Goal: Task Accomplishment & Management: Manage account settings

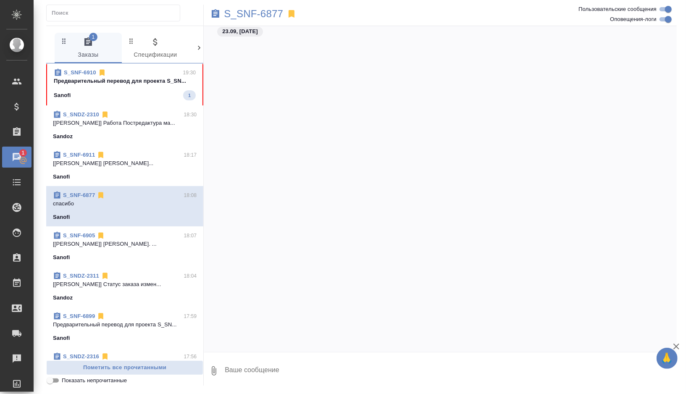
scroll to position [20145, 0]
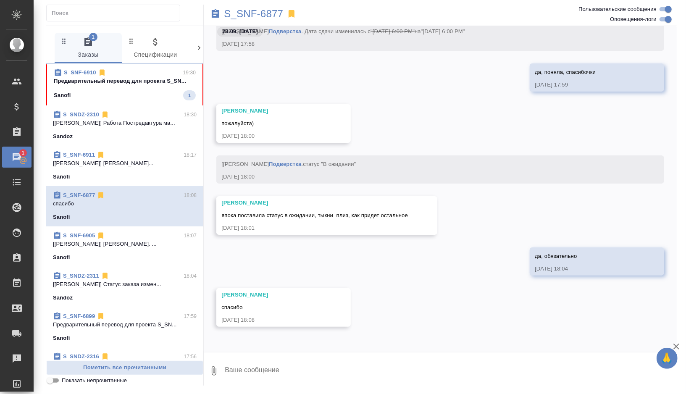
click at [162, 97] on div "Sanofi 1" at bounding box center [125, 95] width 142 height 10
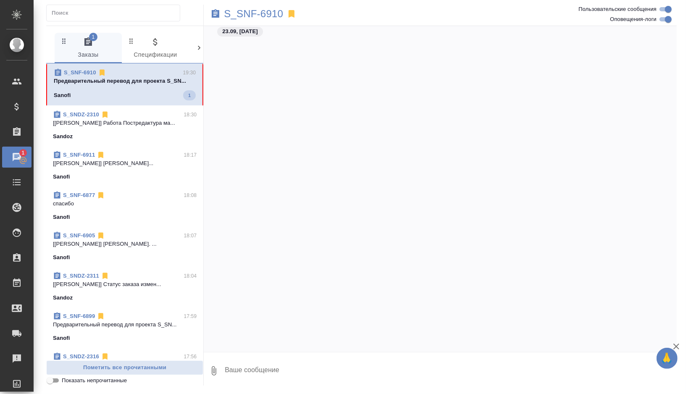
scroll to position [2189, 0]
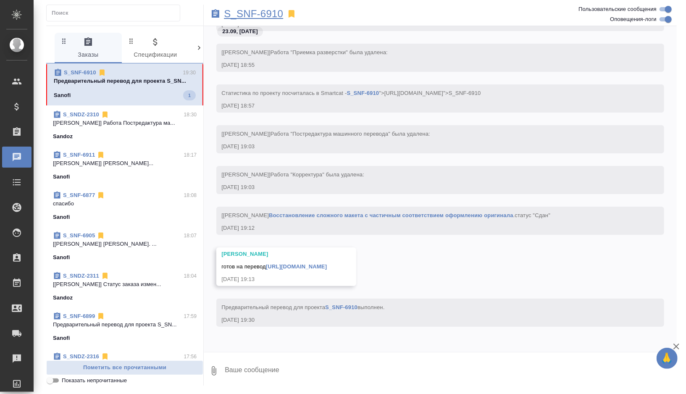
click at [271, 17] on p "S_SNF-6910" at bounding box center [253, 14] width 59 height 8
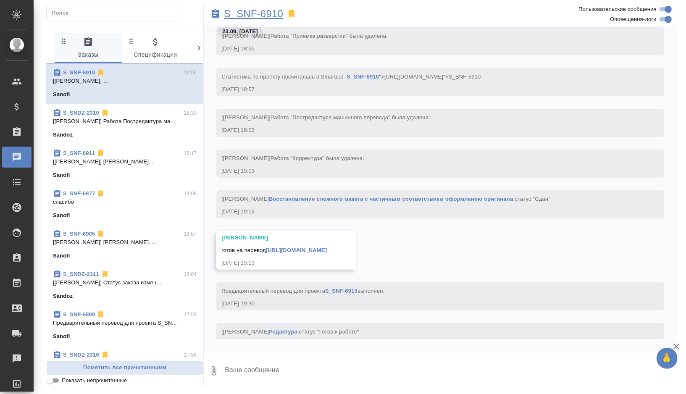
scroll to position [2230, 0]
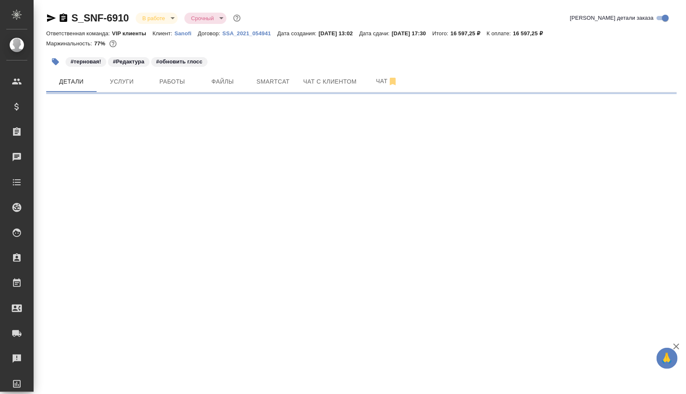
select select "RU"
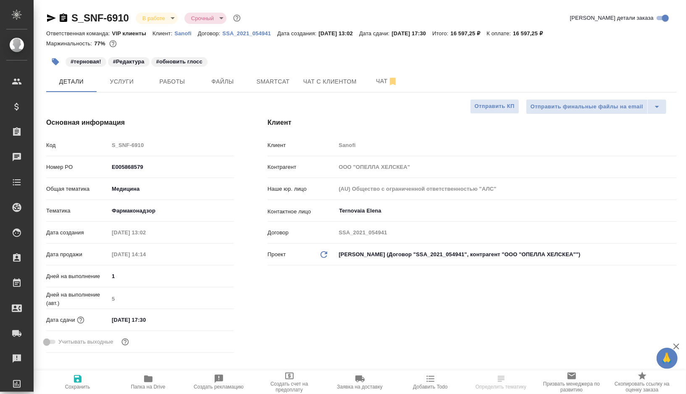
type input "[PERSON_NAME]"
type input "Комаров Роман"
type textarea "x"
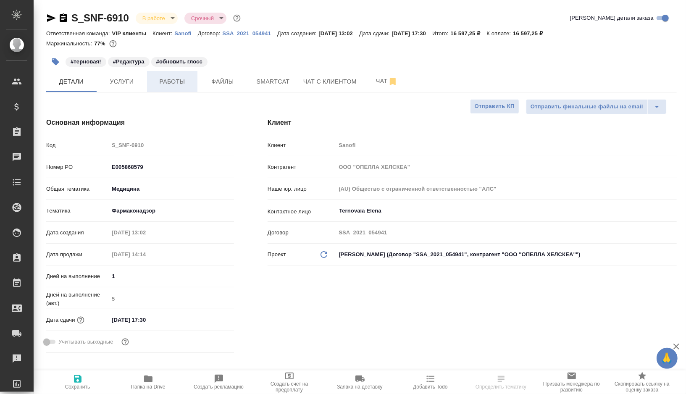
click at [178, 83] on span "Работы" at bounding box center [172, 81] width 40 height 10
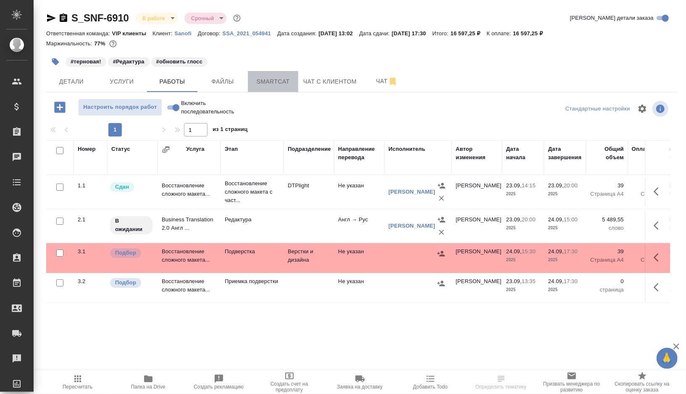
click at [276, 84] on span "Smartcat" at bounding box center [273, 81] width 40 height 10
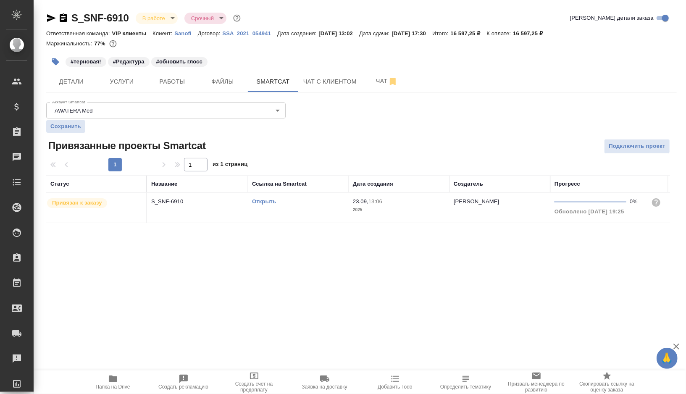
click at [265, 201] on link "Открыть" at bounding box center [264, 201] width 24 height 6
click at [178, 82] on span "Работы" at bounding box center [172, 81] width 40 height 10
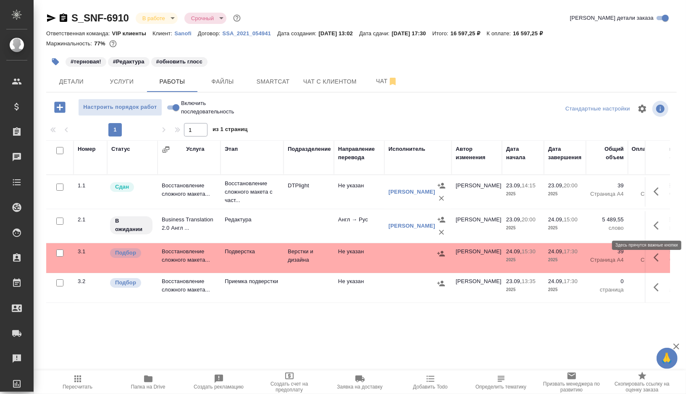
click at [658, 223] on icon "button" at bounding box center [658, 225] width 10 height 10
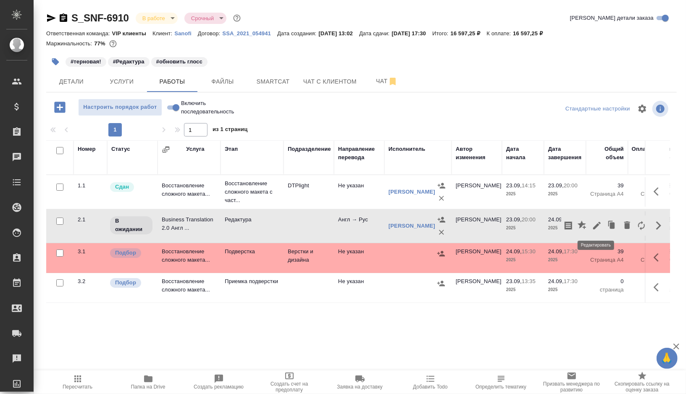
click at [596, 223] on icon "button" at bounding box center [597, 225] width 10 height 10
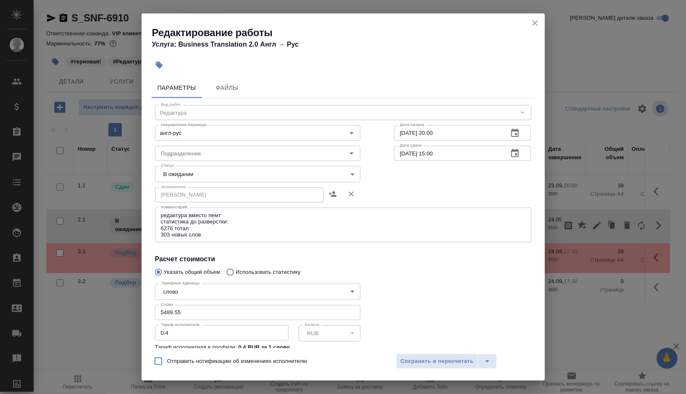
click at [219, 171] on body "🙏 .cls-1 fill:#fff; AWATERA Gorshkova Valentina Клиенты Спецификации Заказы 0 Ч…" at bounding box center [343, 197] width 686 height 394
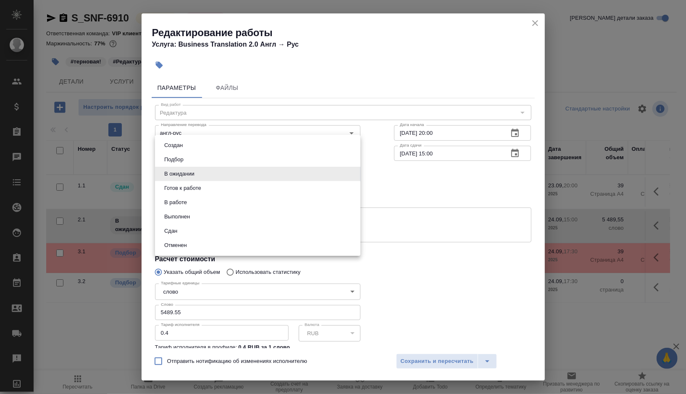
click at [198, 192] on button "Готов к работе" at bounding box center [183, 188] width 42 height 9
type input "readyForWork"
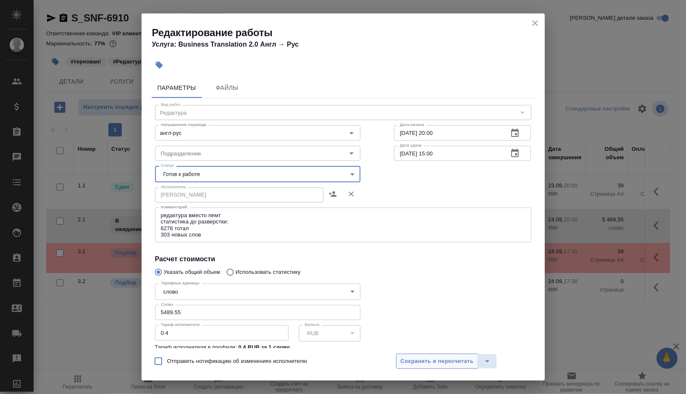
click at [439, 360] on span "Сохранить и пересчитать" at bounding box center [437, 362] width 73 height 10
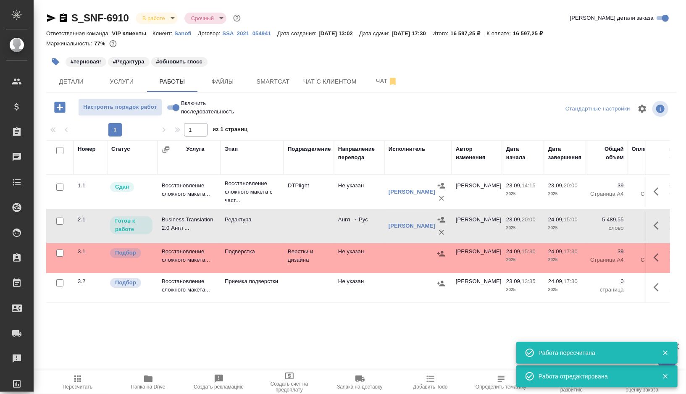
click at [54, 59] on icon "button" at bounding box center [55, 61] width 7 height 7
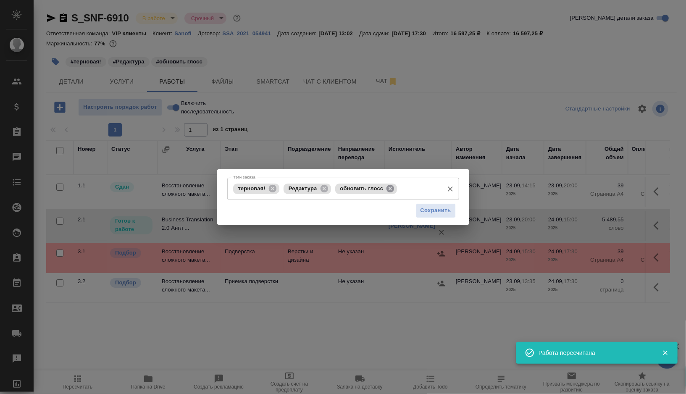
click at [392, 190] on icon at bounding box center [390, 188] width 8 height 8
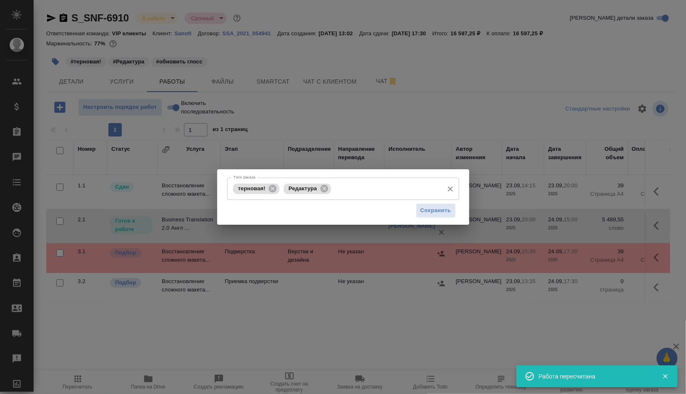
click at [375, 190] on input "Тэги заказа" at bounding box center [386, 188] width 106 height 14
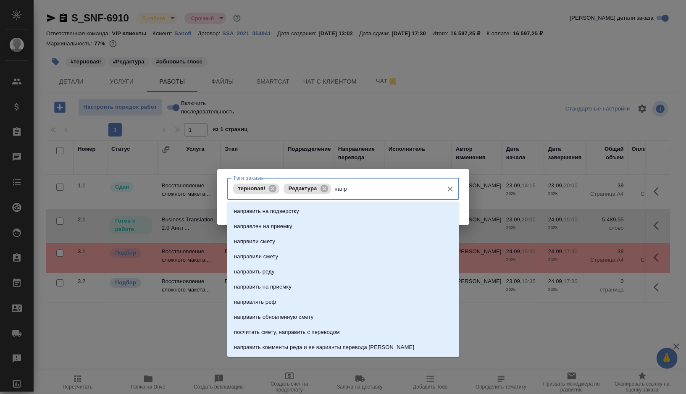
type input "напра"
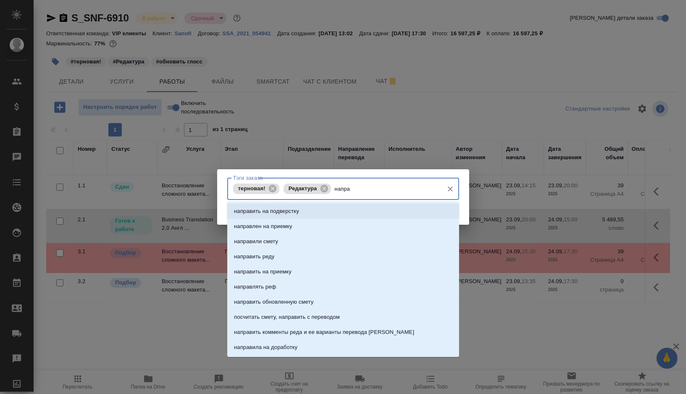
click at [316, 212] on li "направить на подверстку" at bounding box center [343, 211] width 232 height 15
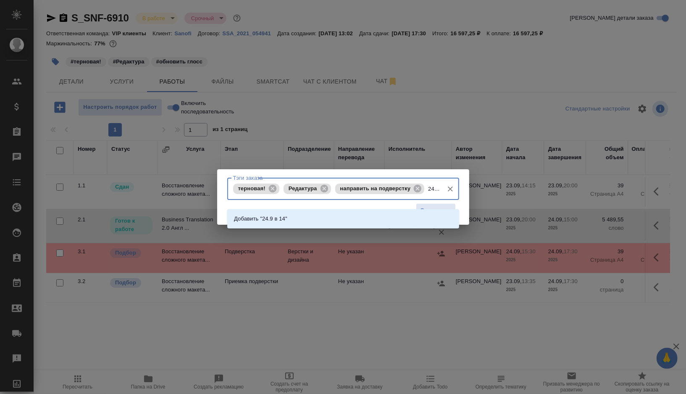
type input "24.9 в 15"
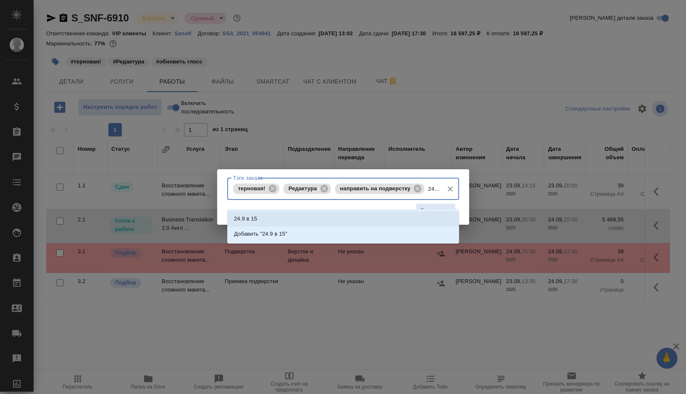
click at [365, 220] on li "24.9 в 15" at bounding box center [343, 218] width 232 height 15
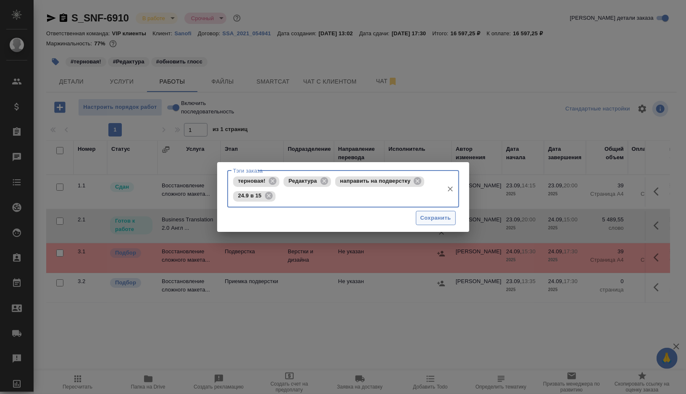
click at [438, 219] on span "Сохранить" at bounding box center [435, 218] width 31 height 10
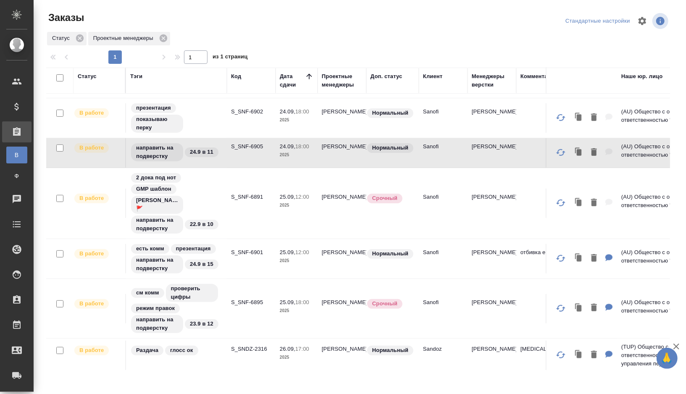
scroll to position [235, 0]
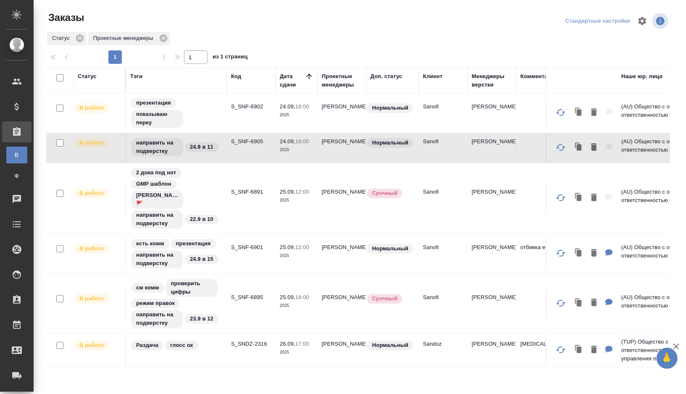
click at [239, 259] on td "S_SNF-6901" at bounding box center [251, 253] width 49 height 29
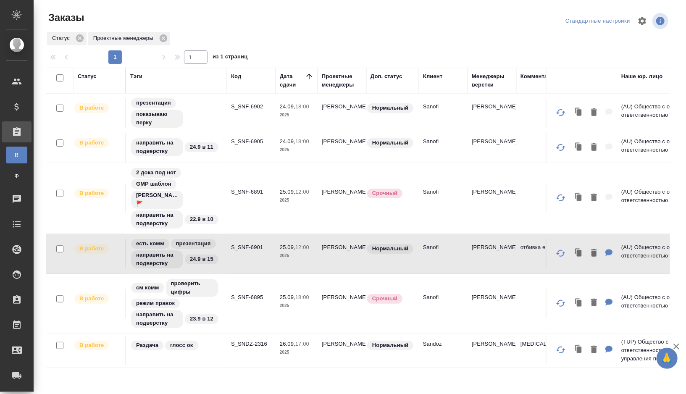
click at [239, 259] on td "S_SNF-6901" at bounding box center [251, 253] width 49 height 29
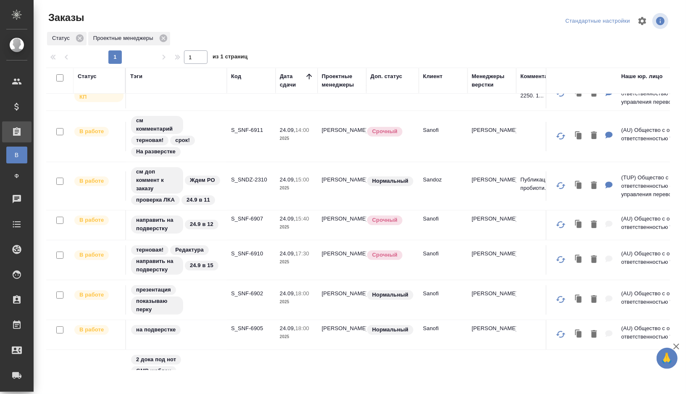
scroll to position [0, 0]
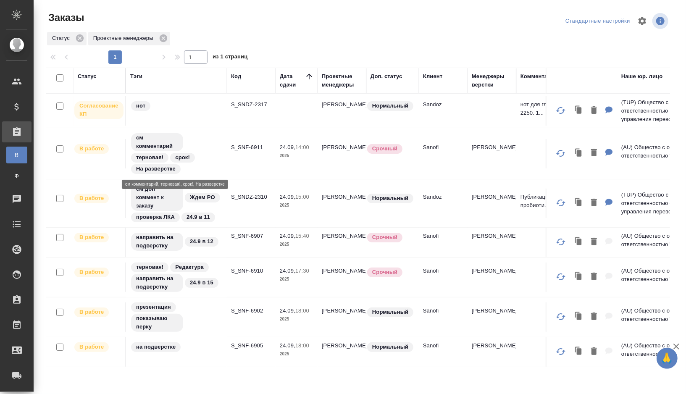
click at [218, 149] on div "см комментарий терновая! срок! На разверстке" at bounding box center [176, 153] width 92 height 42
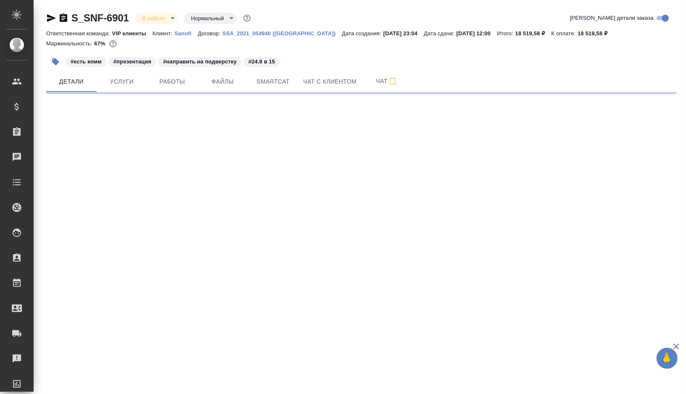
select select "RU"
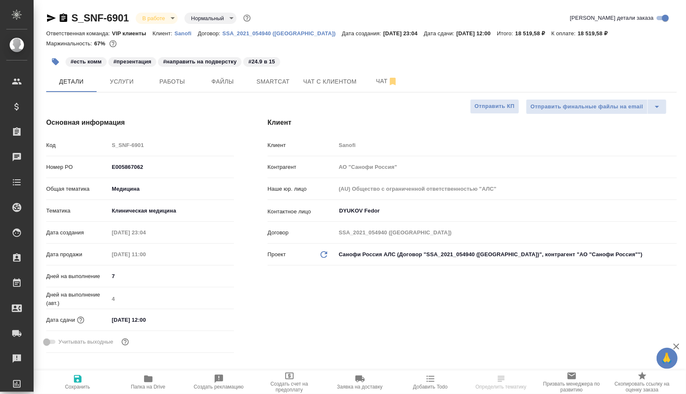
type textarea "x"
click at [375, 88] on button "Чат" at bounding box center [387, 81] width 50 height 21
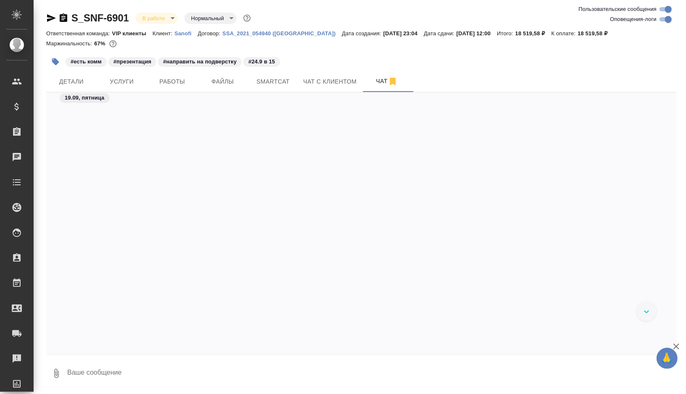
scroll to position [11444, 0]
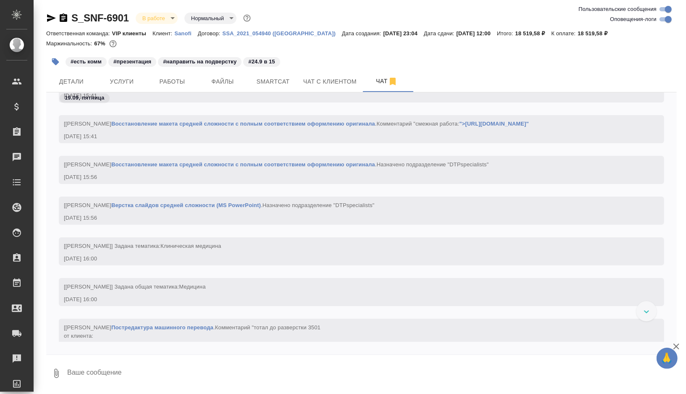
click at [665, 22] on input "Оповещения-логи" at bounding box center [668, 19] width 30 height 10
checkbox input "false"
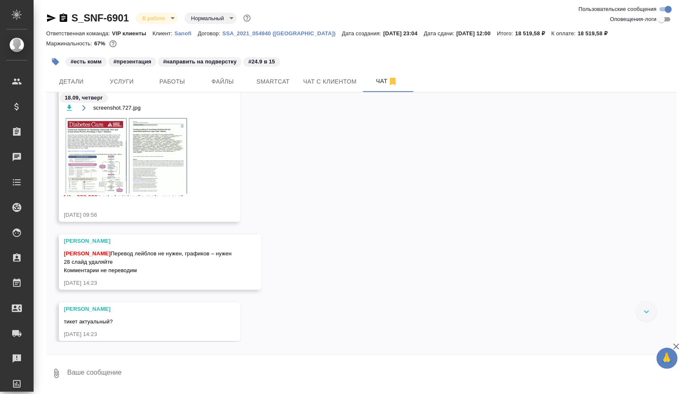
scroll to position [256, 0]
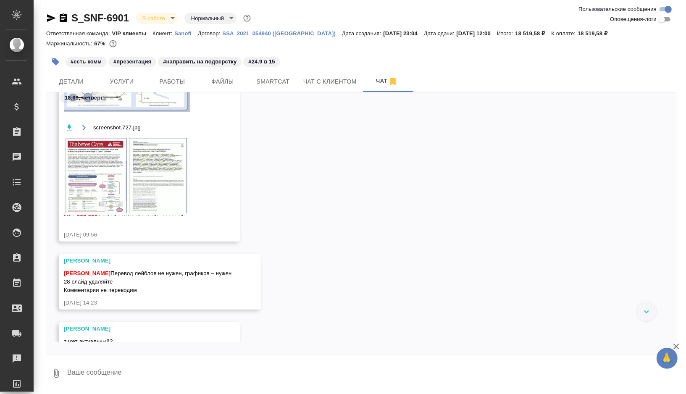
click at [155, 158] on img at bounding box center [127, 176] width 126 height 79
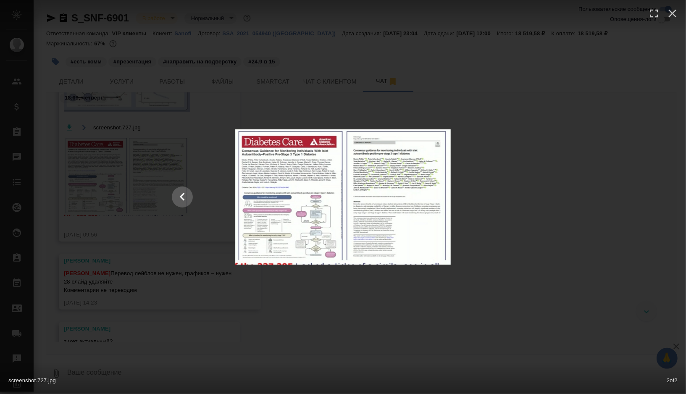
click at [394, 310] on div "screenshot.727.jpg 2 of 2" at bounding box center [343, 197] width 686 height 394
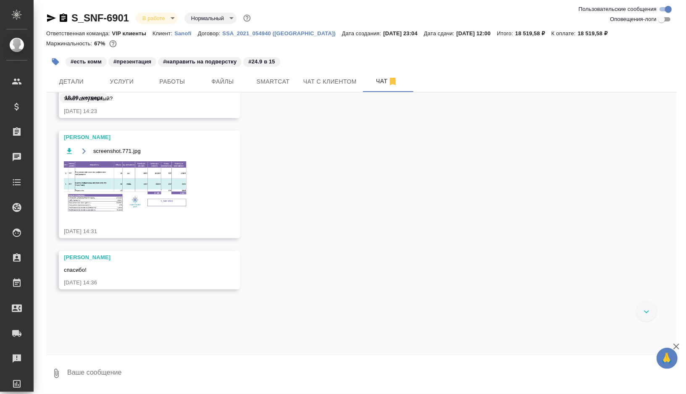
scroll to position [543, 0]
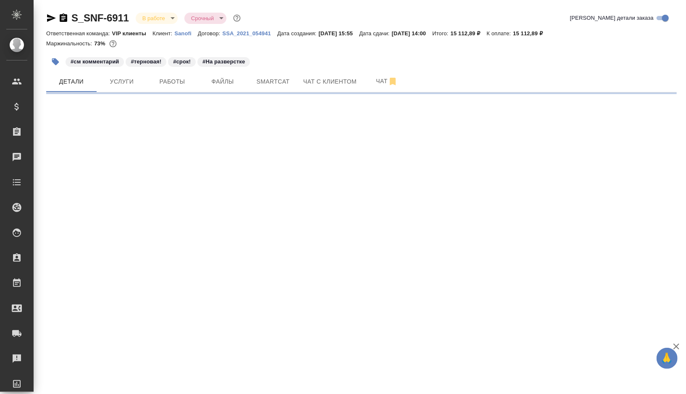
select select "RU"
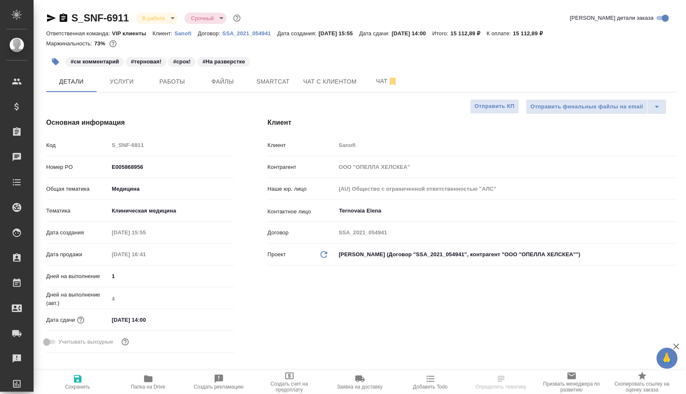
type textarea "x"
click at [177, 86] on span "Работы" at bounding box center [172, 81] width 40 height 10
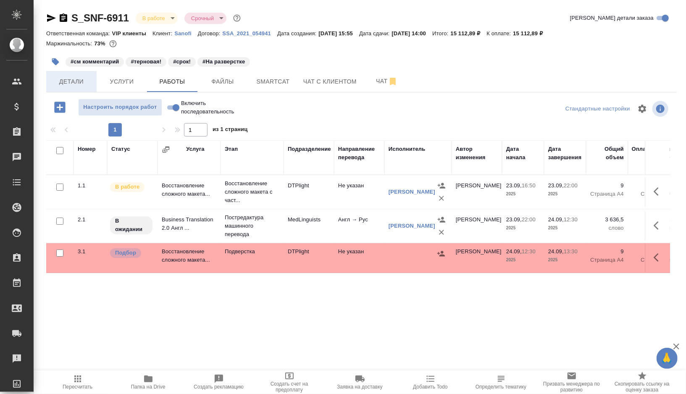
click at [77, 82] on span "Детали" at bounding box center [71, 81] width 40 height 10
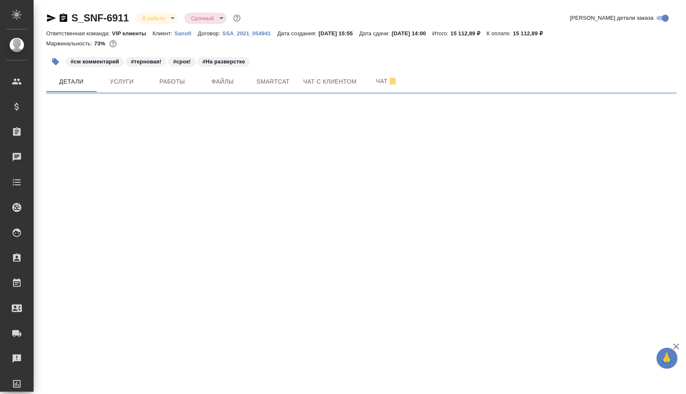
select select "RU"
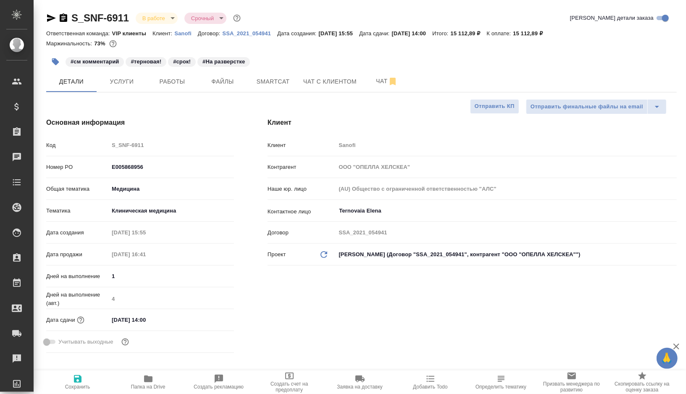
type textarea "x"
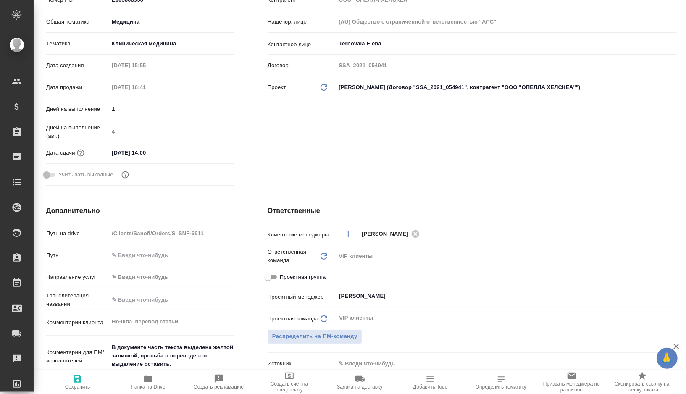
scroll to position [137, 0]
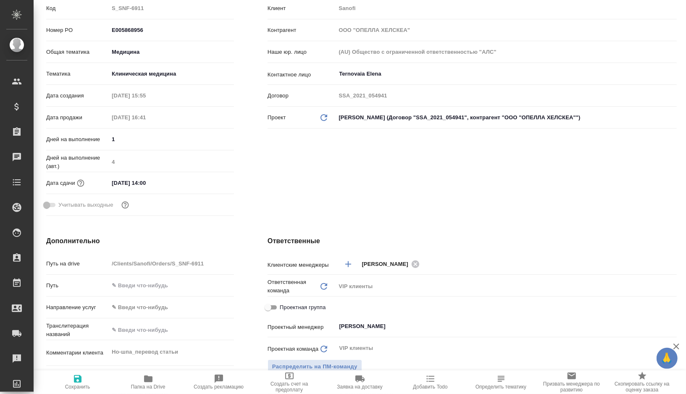
type textarea "x"
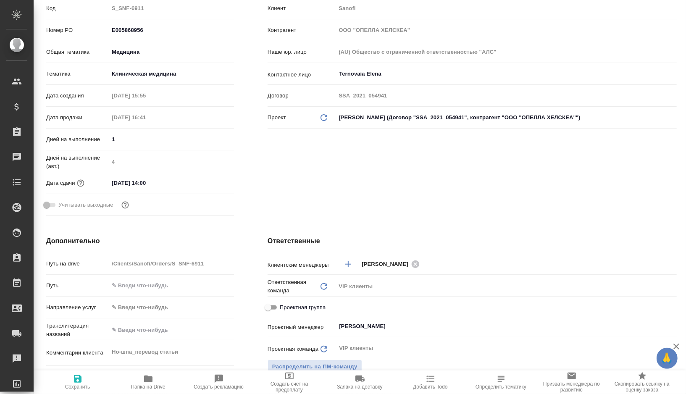
type textarea "x"
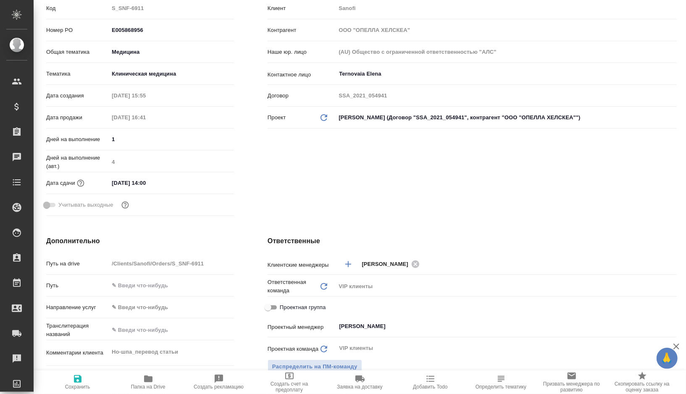
type textarea "x"
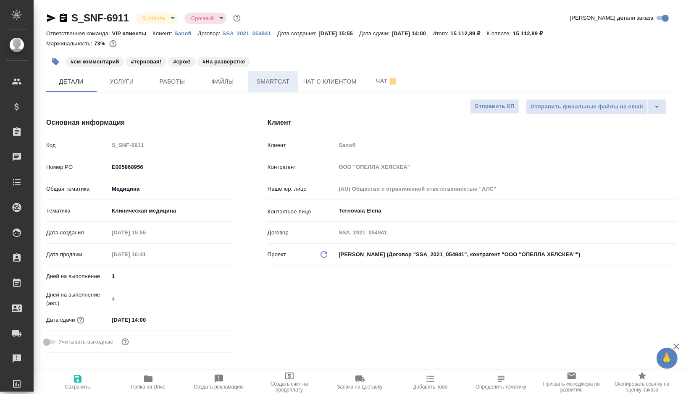
click at [269, 83] on span "Smartcat" at bounding box center [273, 81] width 40 height 10
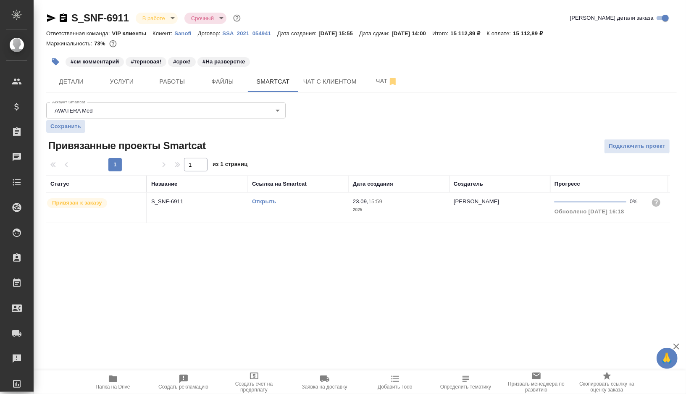
click at [297, 210] on td "Открыть" at bounding box center [298, 207] width 101 height 29
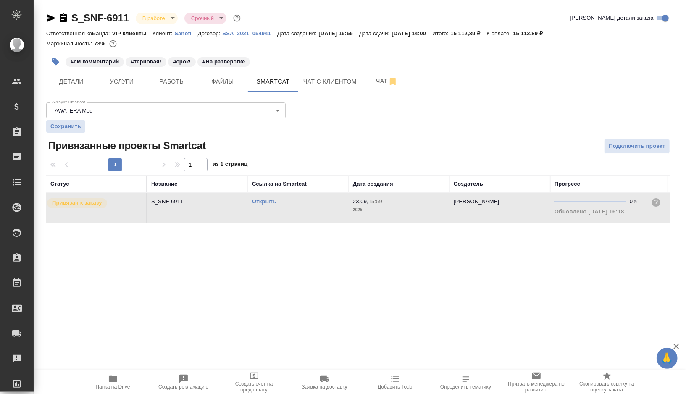
click at [297, 210] on td "Открыть" at bounding box center [298, 207] width 101 height 29
click at [65, 85] on span "Детали" at bounding box center [71, 81] width 40 height 10
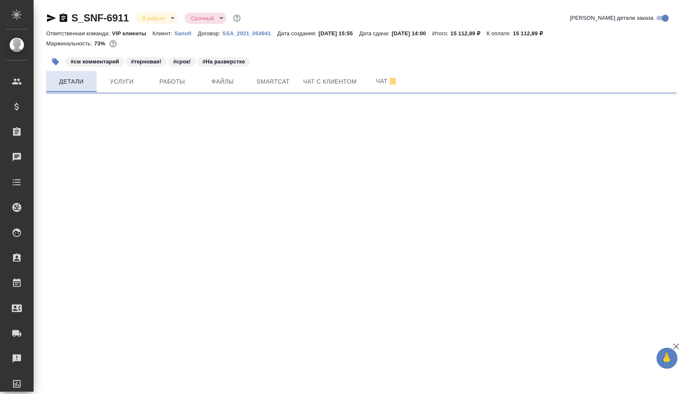
select select "RU"
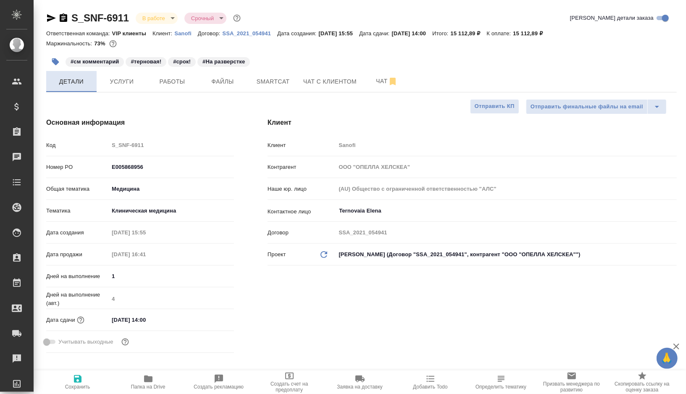
type textarea "x"
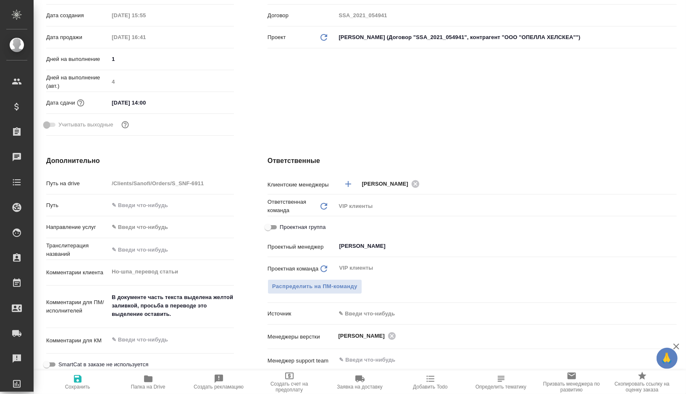
scroll to position [218, 0]
click at [268, 226] on input "Проектная группа" at bounding box center [268, 227] width 30 height 10
checkbox input "true"
type textarea "x"
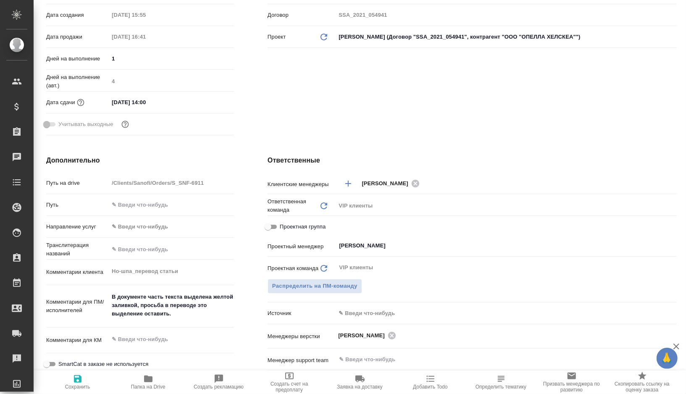
type textarea "x"
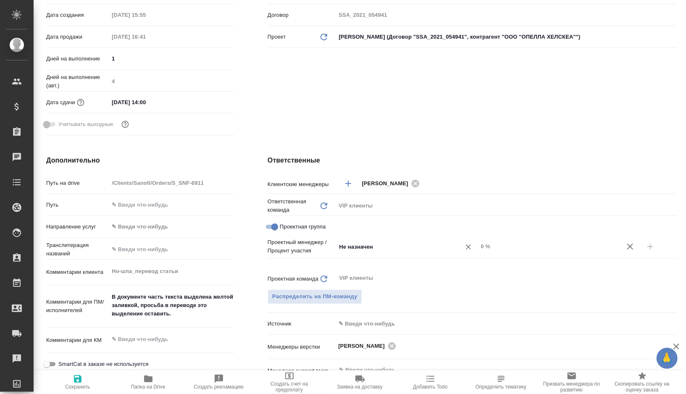
click at [368, 251] on input "Не назначен" at bounding box center [392, 246] width 109 height 10
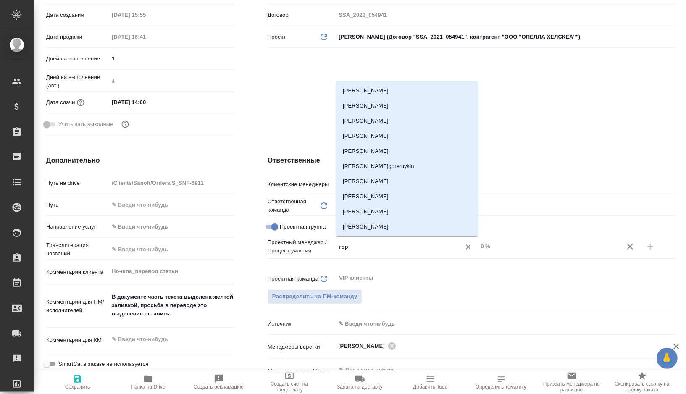
type input "горш"
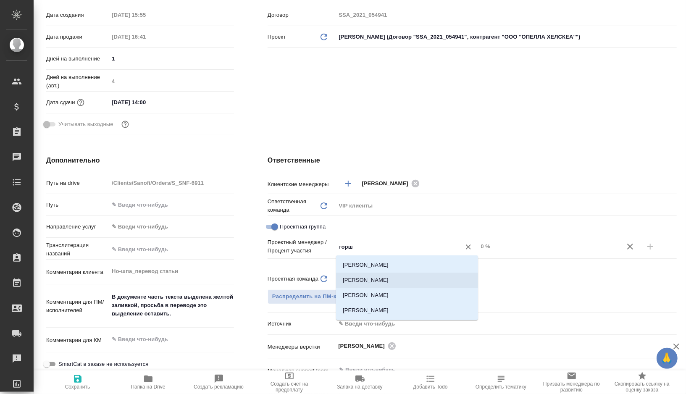
click at [367, 279] on li "Горшкова Валентина" at bounding box center [407, 280] width 142 height 15
type textarea "x"
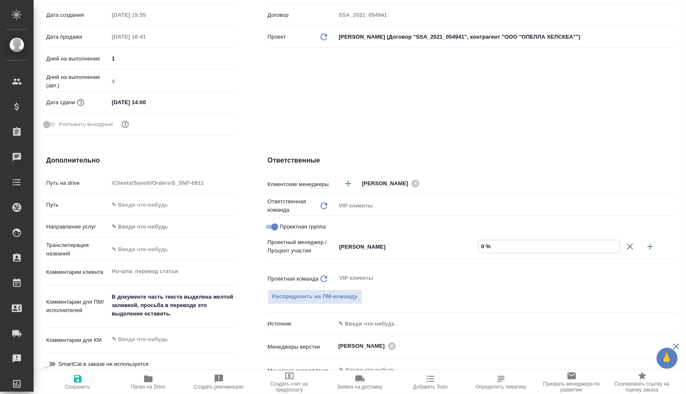
click at [484, 245] on input "0 %" at bounding box center [548, 246] width 141 height 12
type textarea "x"
type input "9 %"
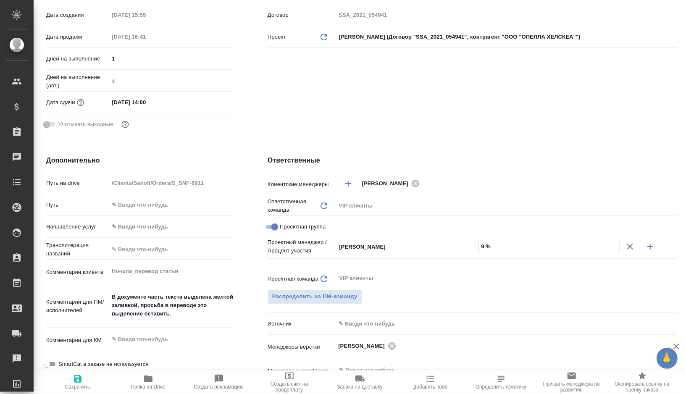
type textarea "x"
type input "90 %"
type textarea "x"
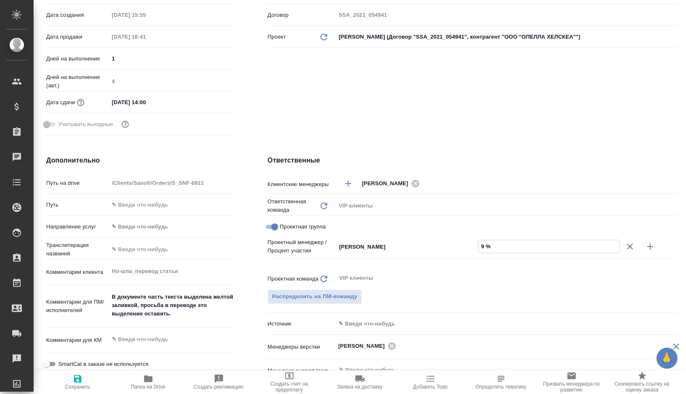
type textarea "x"
type input "90 %"
click at [647, 246] on icon "button" at bounding box center [650, 247] width 6 height 6
type textarea "x"
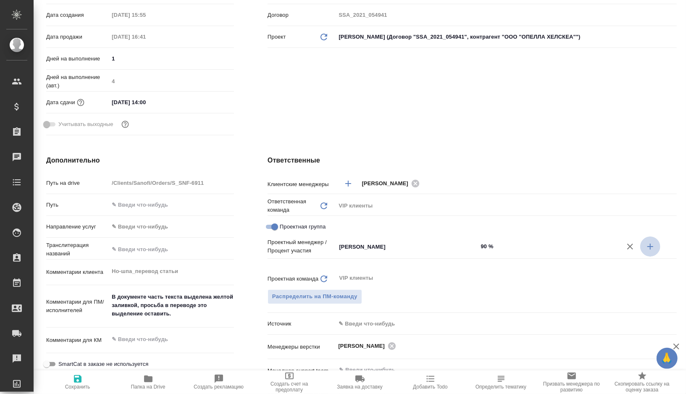
type textarea "x"
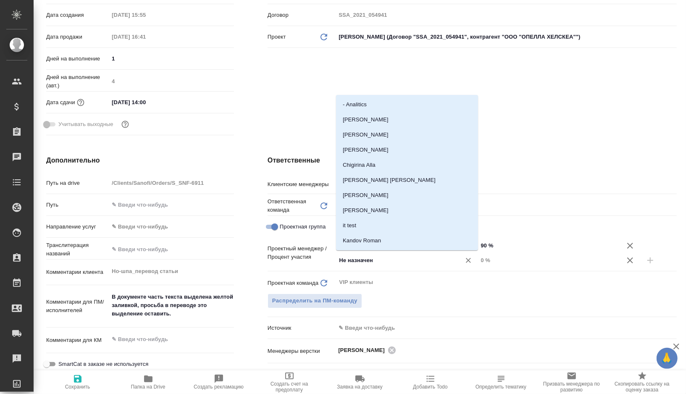
click at [383, 262] on input "Не назначен" at bounding box center [392, 260] width 109 height 10
type input "арта"
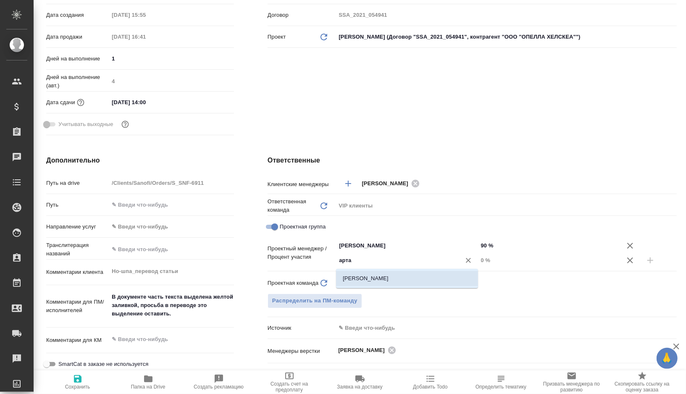
click at [361, 279] on li "Баданян Артак" at bounding box center [407, 278] width 142 height 15
type textarea "x"
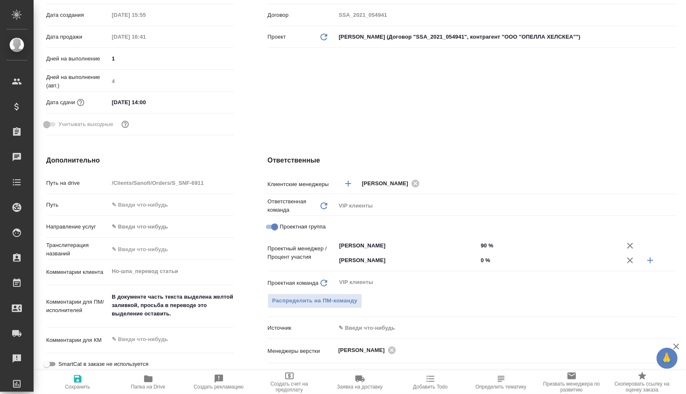
click at [483, 261] on input "0 %" at bounding box center [549, 260] width 142 height 12
type textarea "x"
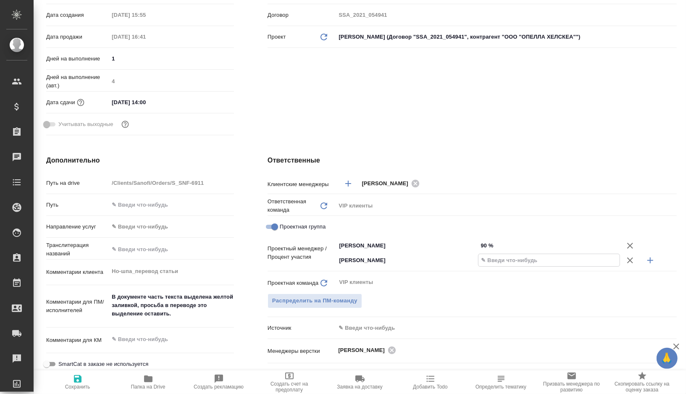
type textarea "x"
type input "10 %"
type textarea "x"
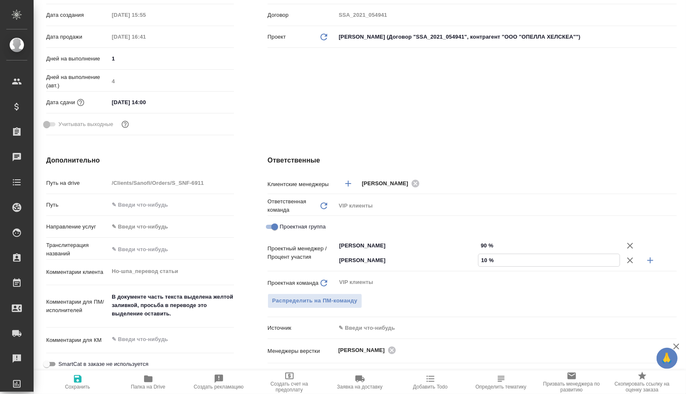
type textarea "x"
type input "10 %"
click at [84, 378] on span "Сохранить" at bounding box center [77, 382] width 60 height 16
type textarea "x"
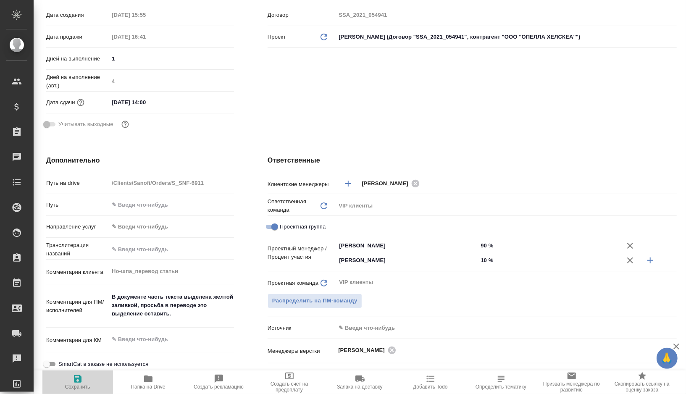
type textarea "x"
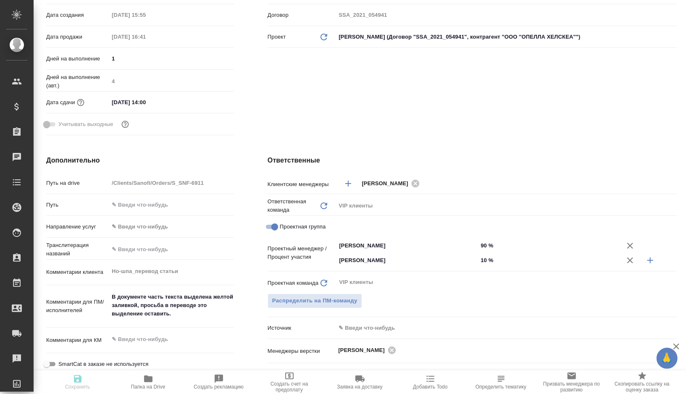
type textarea "x"
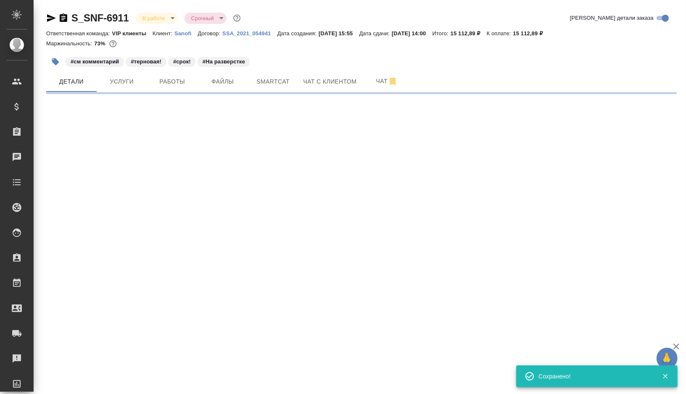
scroll to position [0, 0]
select select "RU"
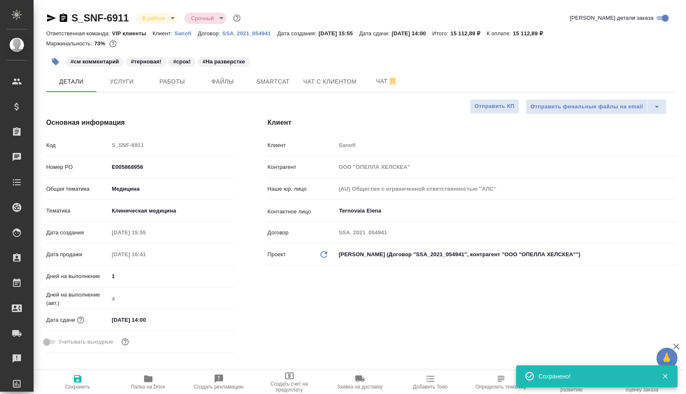
type textarea "x"
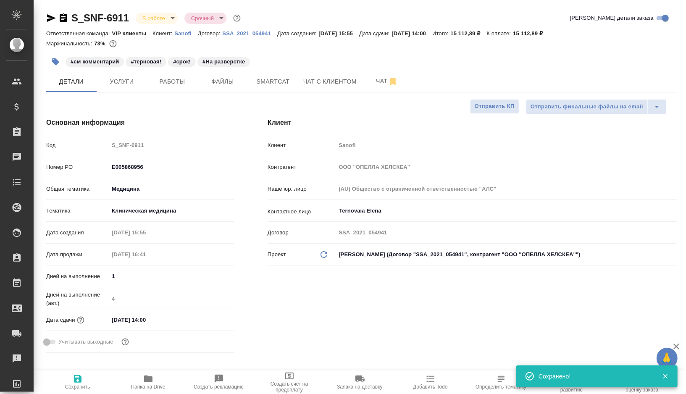
type textarea "x"
click at [51, 17] on icon "button" at bounding box center [51, 18] width 9 height 8
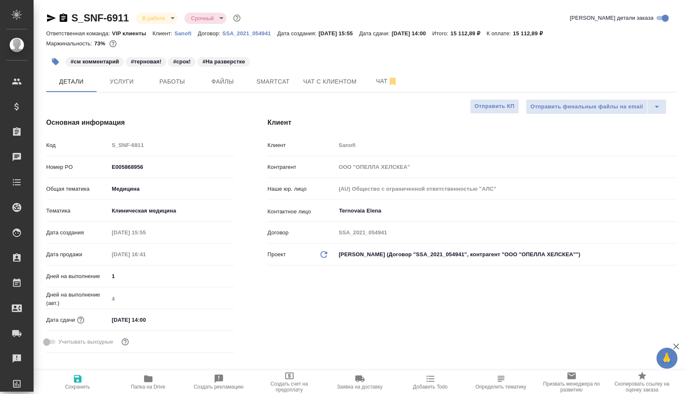
type textarea "x"
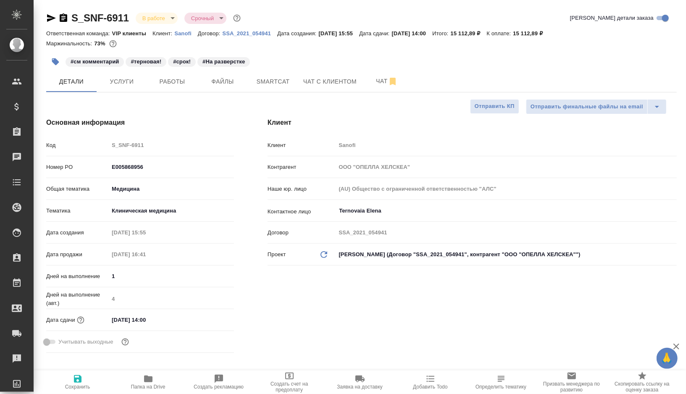
type textarea "x"
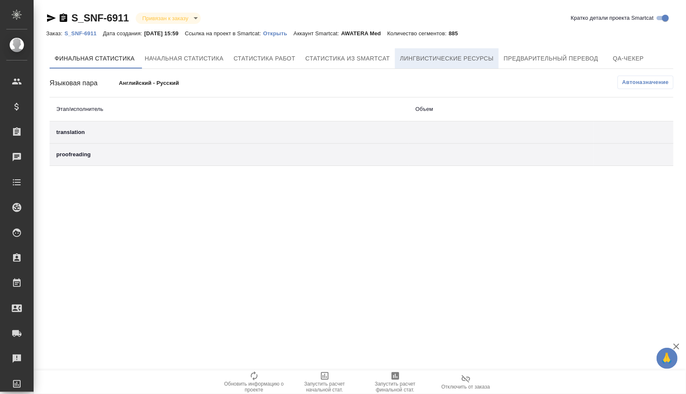
click at [482, 58] on span "Лингвистические ресурсы" at bounding box center [447, 58] width 94 height 10
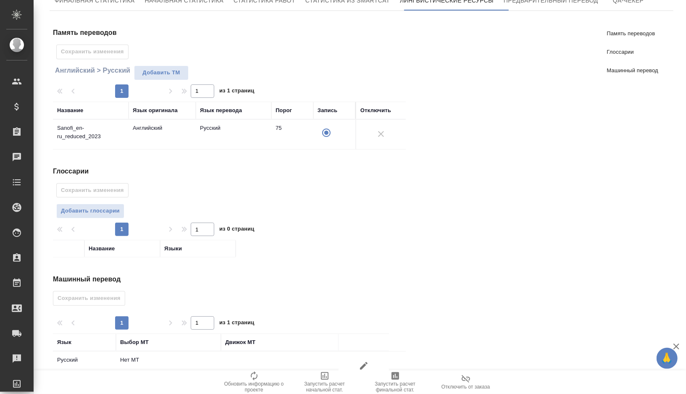
scroll to position [76, 0]
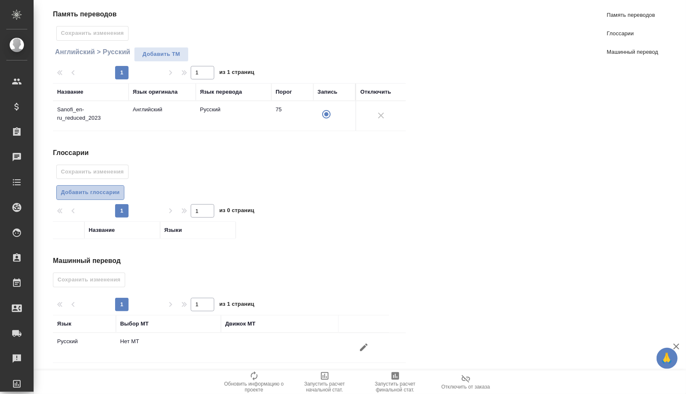
click at [89, 188] on span "Добавить глоссарии" at bounding box center [90, 193] width 59 height 10
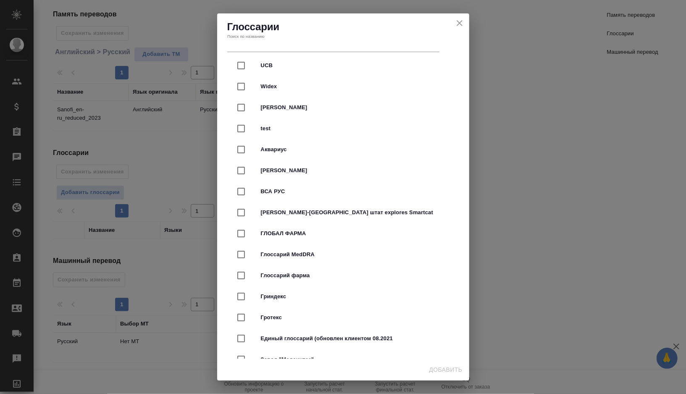
scroll to position [2008, 0]
click at [460, 18] on icon "close" at bounding box center [459, 23] width 10 height 10
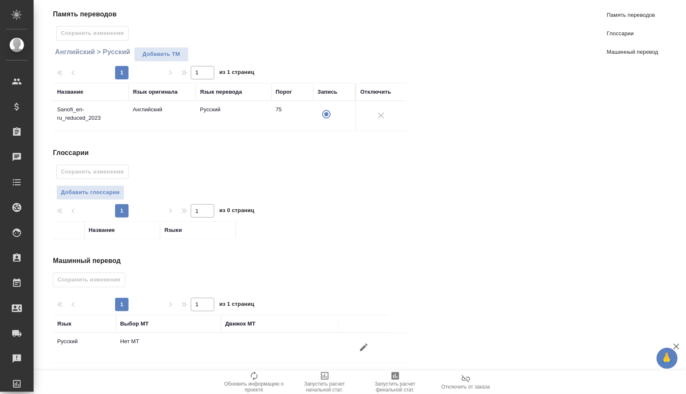
click at [365, 348] on icon "button" at bounding box center [364, 347] width 10 height 10
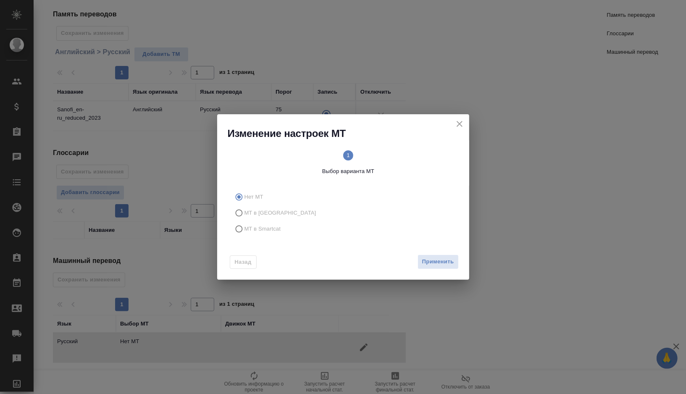
click at [271, 231] on span "МТ в Smartcat" at bounding box center [262, 229] width 37 height 8
click at [244, 231] on input "МТ в Smartcat" at bounding box center [237, 229] width 13 height 16
radio input "true"
click at [406, 156] on circle at bounding box center [404, 155] width 10 height 10
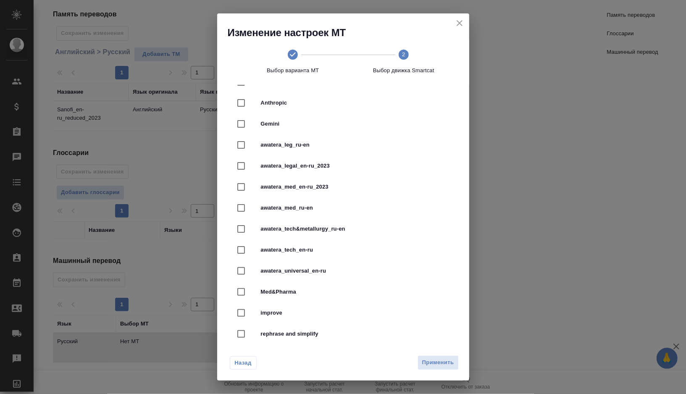
scroll to position [246, 0]
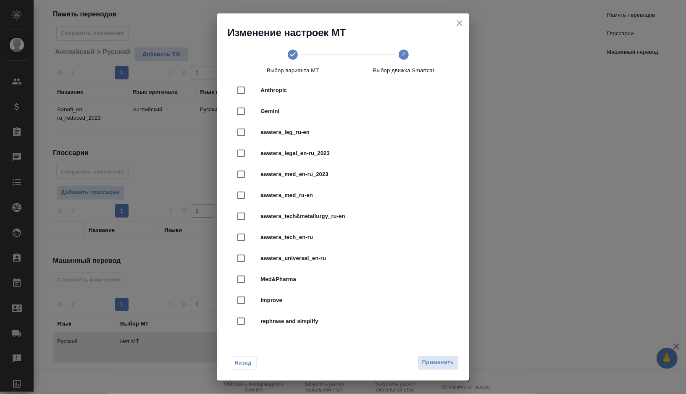
click at [461, 24] on icon "close" at bounding box center [459, 23] width 10 height 10
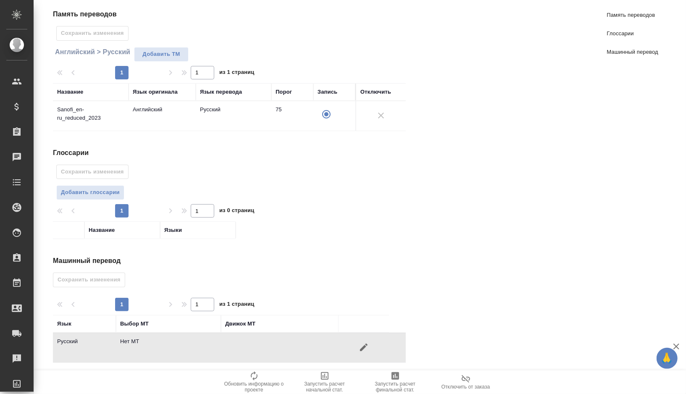
scroll to position [0, 0]
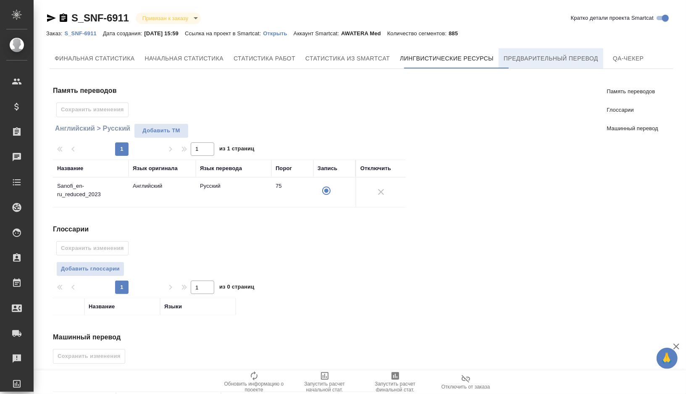
click at [553, 53] on span "Предварительный перевод" at bounding box center [551, 58] width 94 height 10
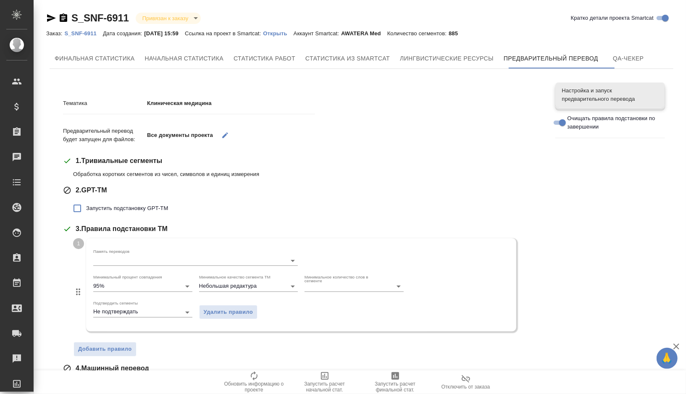
click at [288, 32] on p "Открыть" at bounding box center [278, 33] width 30 height 6
